Goal: Find specific page/section: Find specific page/section

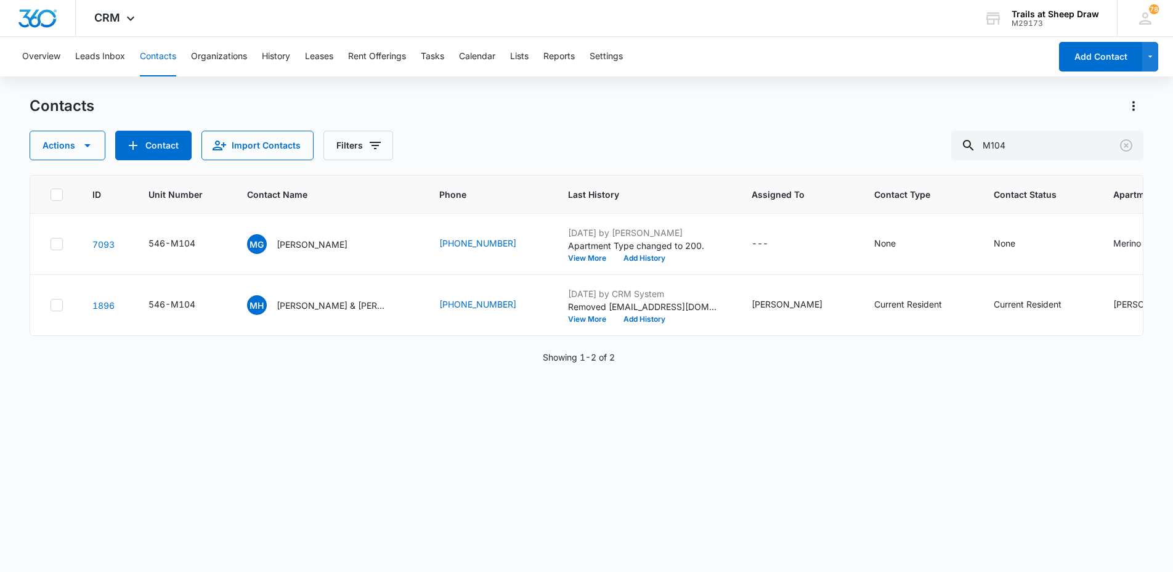
click at [137, 54] on div "Overview Leads Inbox Contacts Organizations History Leases Rent Offerings Tasks…" at bounding box center [533, 56] width 1036 height 39
click at [149, 54] on button "Contacts" at bounding box center [158, 56] width 36 height 39
click at [1025, 139] on input "M104" at bounding box center [1047, 146] width 192 height 30
click at [1026, 139] on input "M104" at bounding box center [1047, 146] width 192 height 30
click at [1026, 140] on input "M104" at bounding box center [1047, 146] width 192 height 30
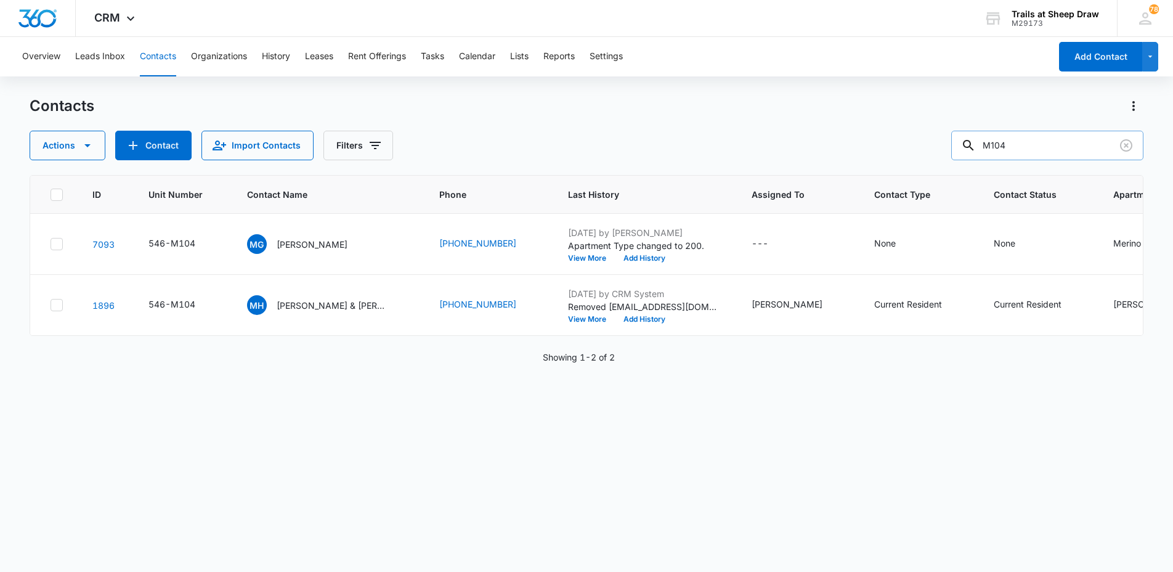
click at [1026, 140] on input "M104" at bounding box center [1047, 146] width 192 height 30
click at [23, 358] on main "Contacts Actions Contact Import Contacts Filters M104 ID Unit Number Contact Na…" at bounding box center [586, 333] width 1173 height 474
click at [1016, 144] on input "M104" at bounding box center [1047, 146] width 192 height 30
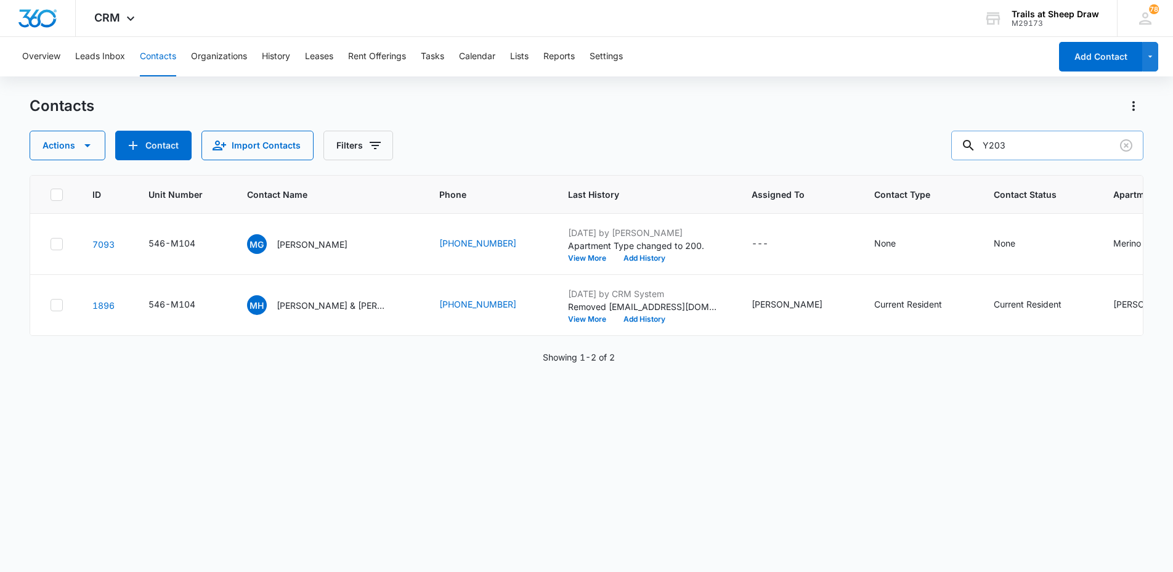
type input "Y203"
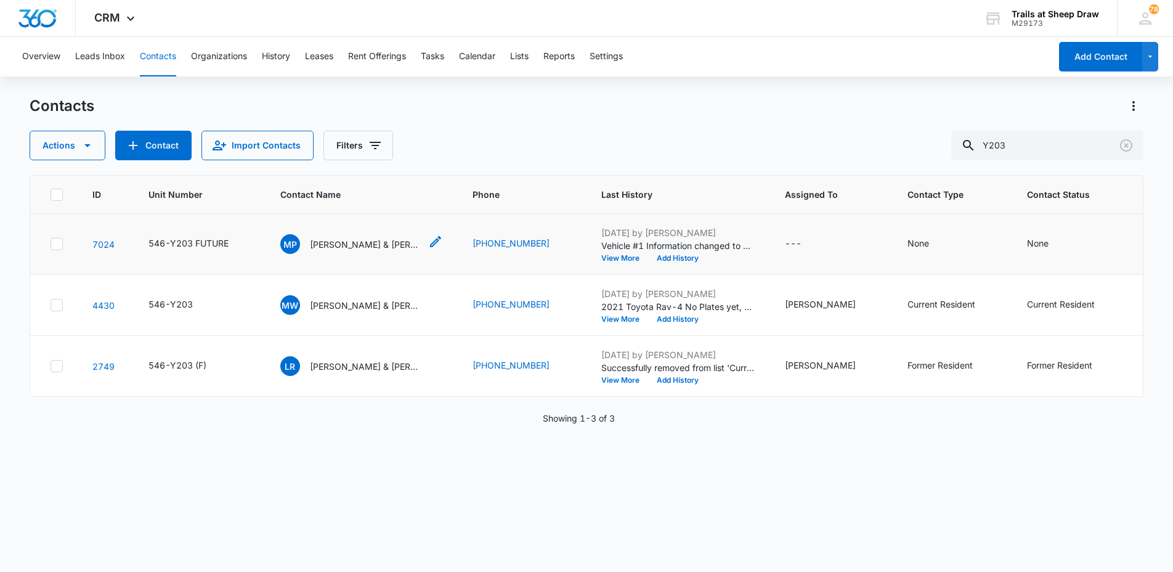
click at [380, 244] on p "[PERSON_NAME] & [PERSON_NAME]" at bounding box center [365, 244] width 111 height 13
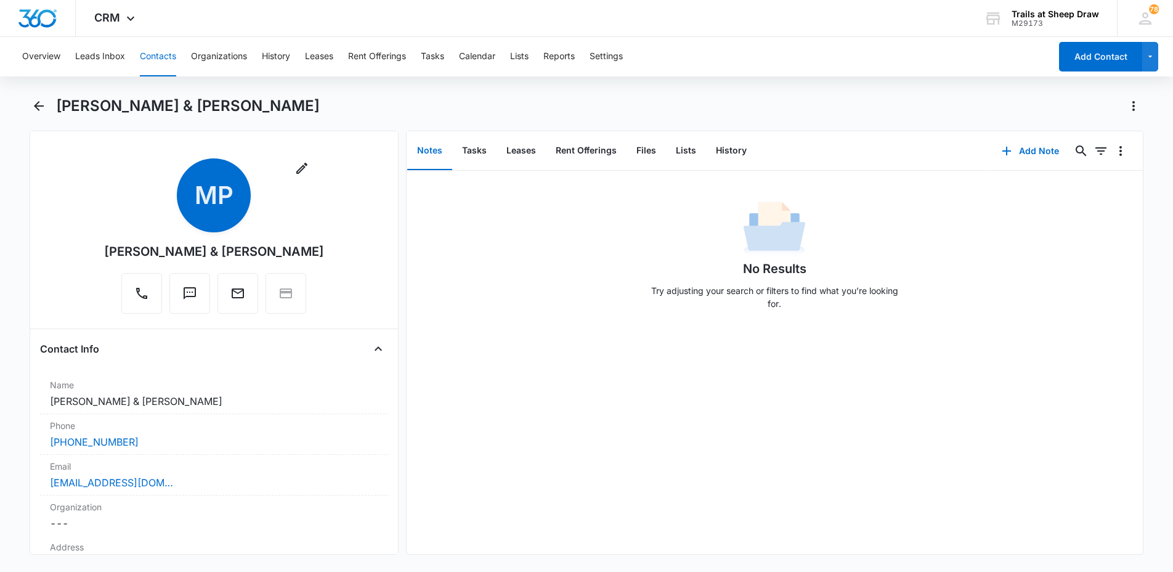
drag, startPoint x: 326, startPoint y: 254, endPoint x: 97, endPoint y: 256, distance: 229.8
click at [97, 256] on div "Remove MP [PERSON_NAME] & [PERSON_NAME]" at bounding box center [214, 238] width 348 height 160
copy div "[PERSON_NAME] & [PERSON_NAME]"
click at [1127, 231] on div "No Results Try adjusting your search or filters to find what you’re looking for." at bounding box center [775, 259] width 737 height 122
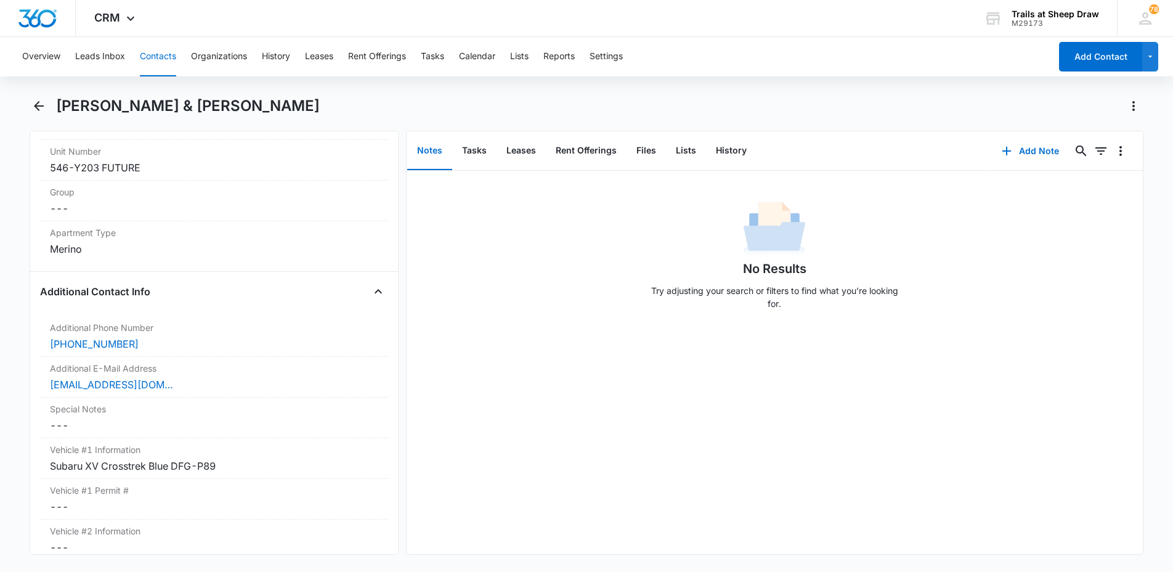
scroll to position [986, 0]
